Goal: Transaction & Acquisition: Purchase product/service

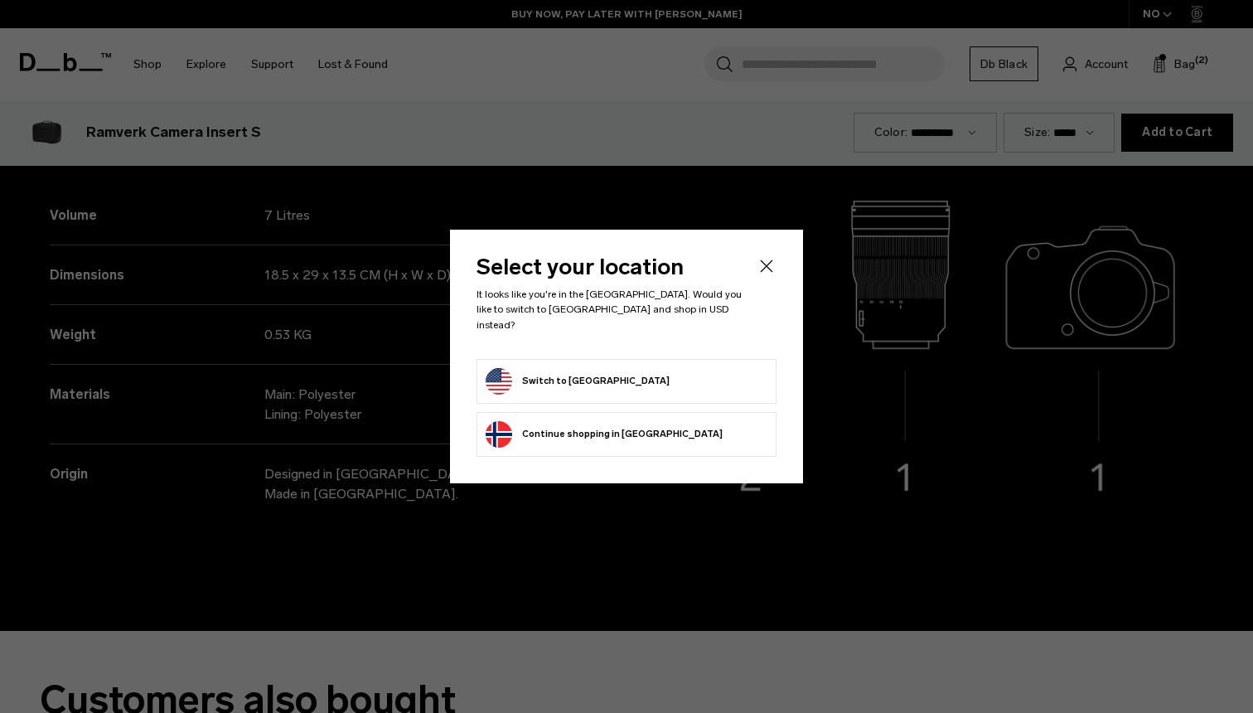
scroll to position [2138, 0]
